Goal: Task Accomplishment & Management: Manage account settings

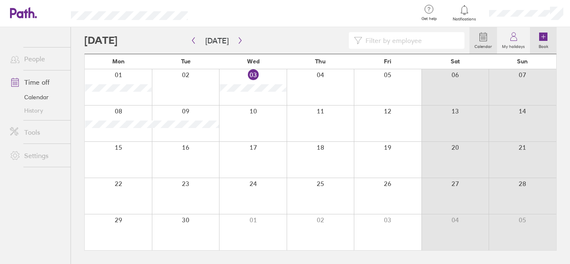
click at [547, 42] on label "Book" at bounding box center [544, 46] width 20 height 8
